Goal: Navigation & Orientation: Find specific page/section

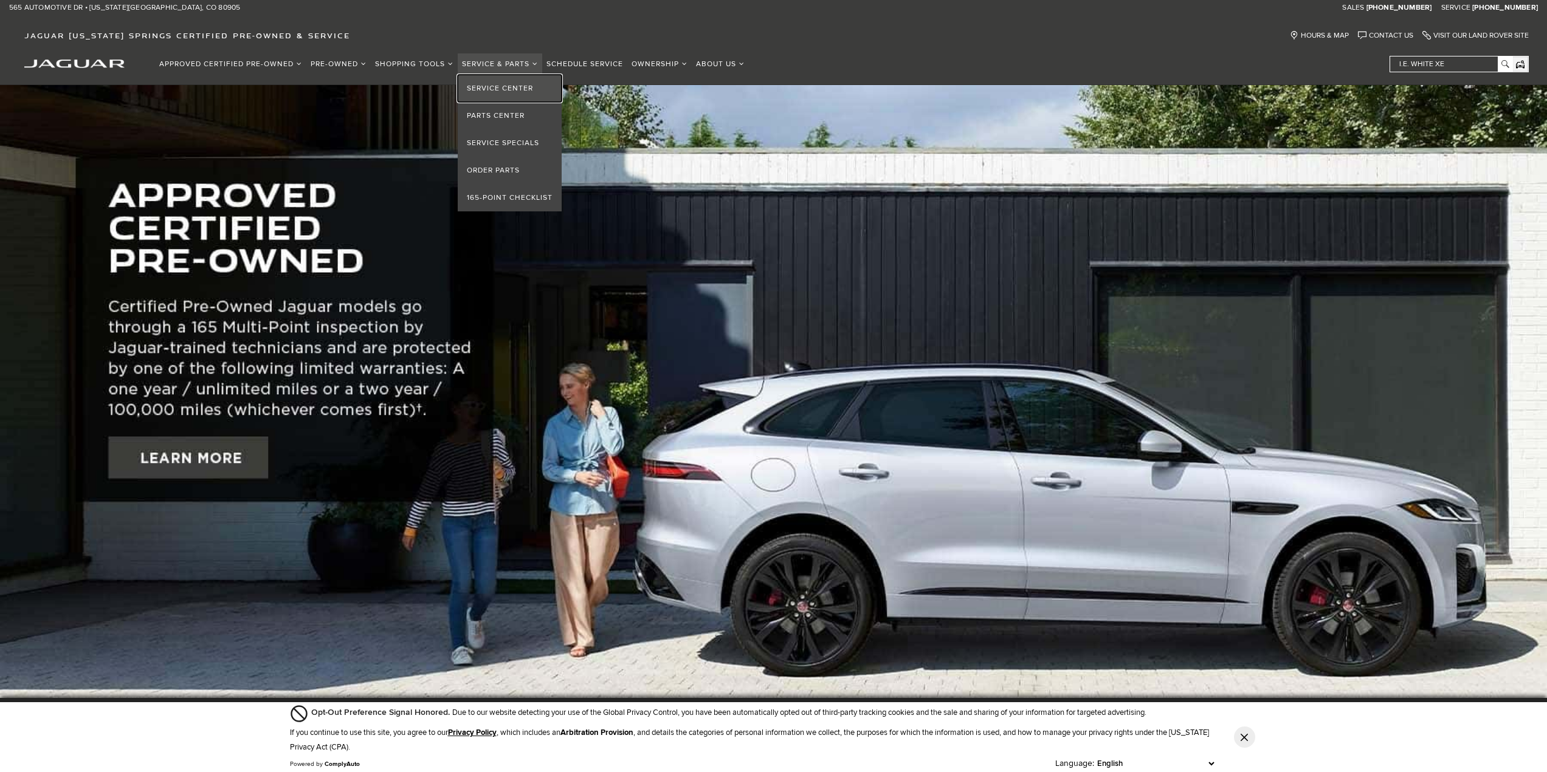
click at [501, 84] on link "Service Center" at bounding box center [510, 88] width 104 height 27
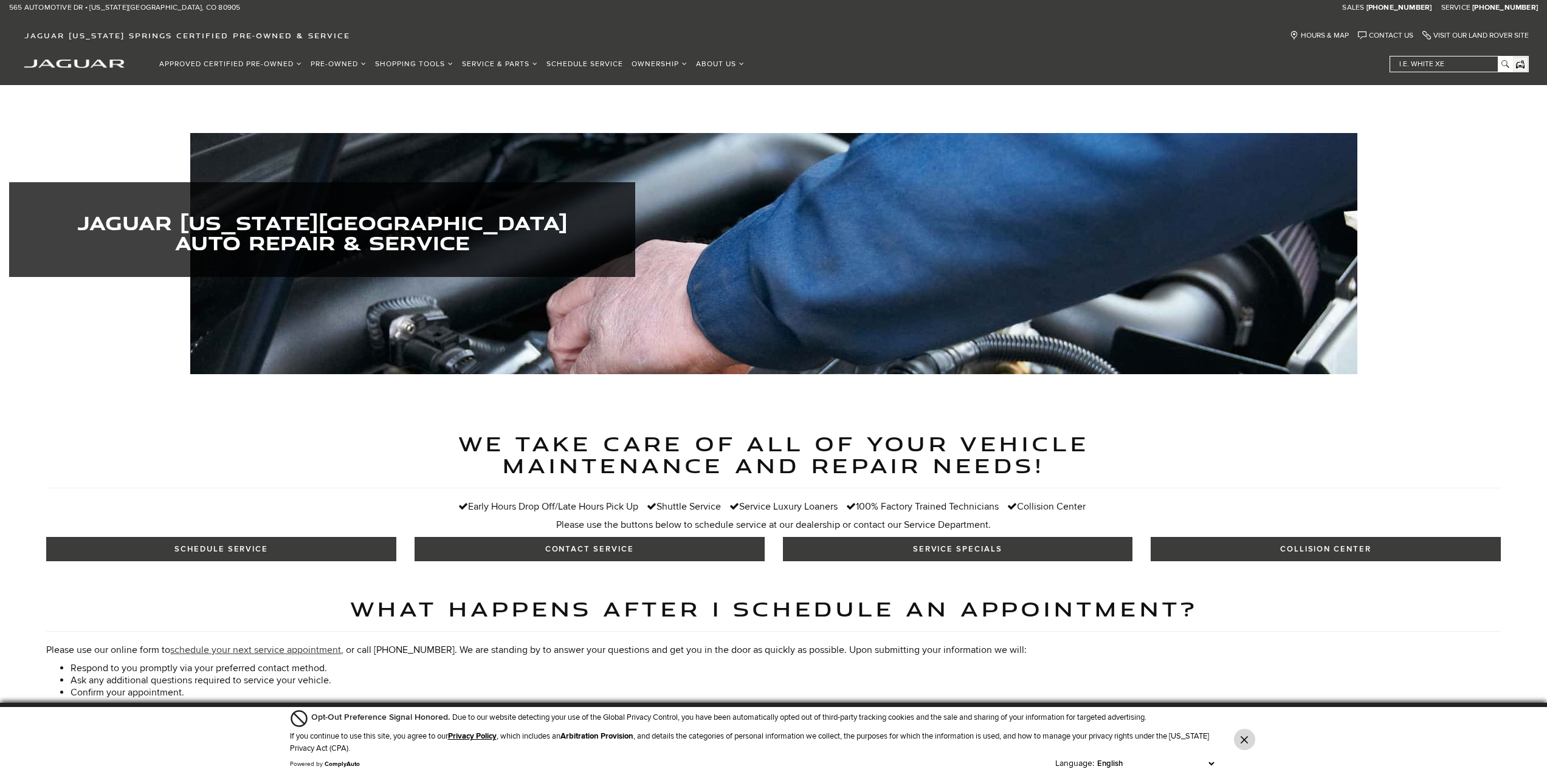
click at [1247, 740] on icon "Close Button" at bounding box center [1243, 740] width 7 height 7
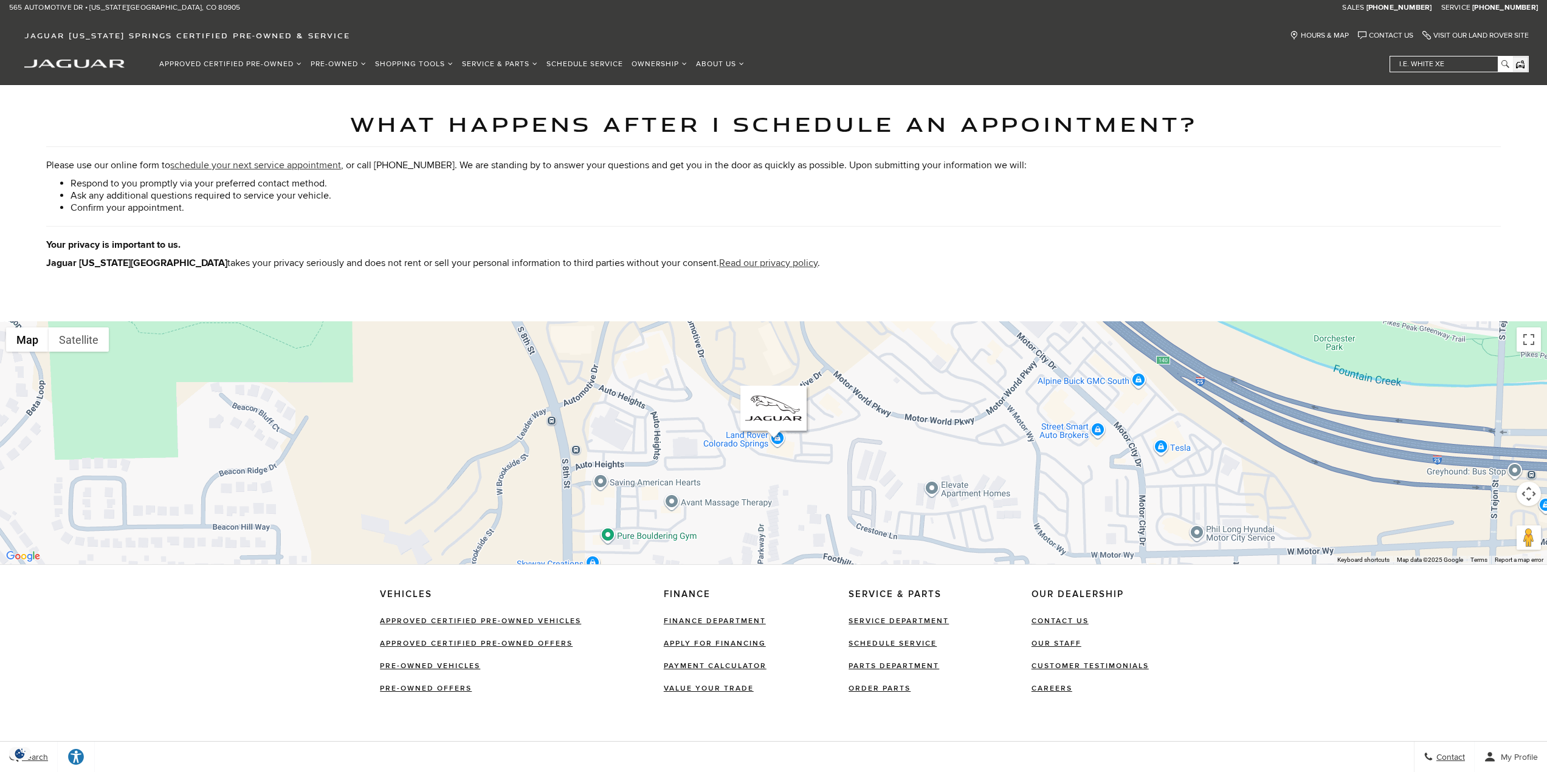
scroll to position [486, 0]
